Goal: Information Seeking & Learning: Learn about a topic

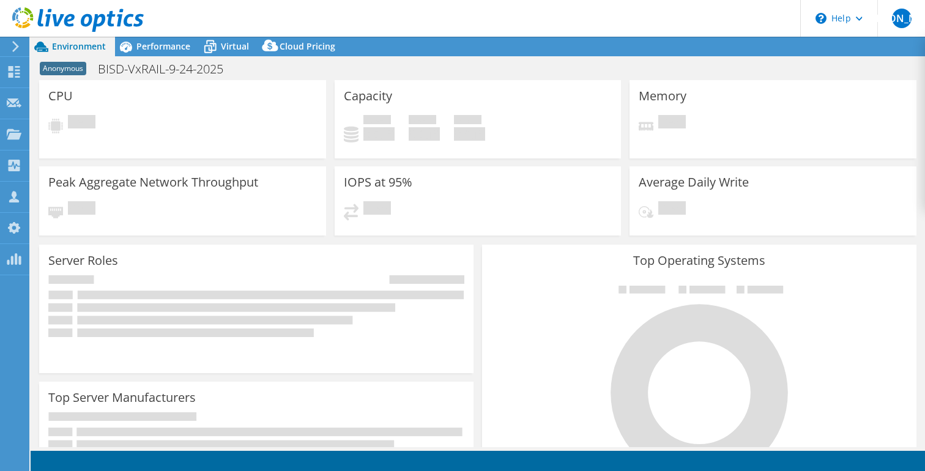
select select "USD"
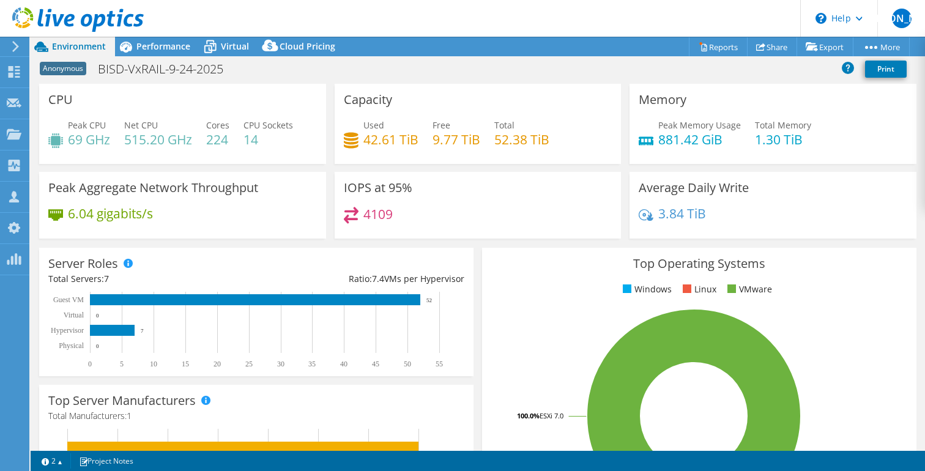
scroll to position [2, 0]
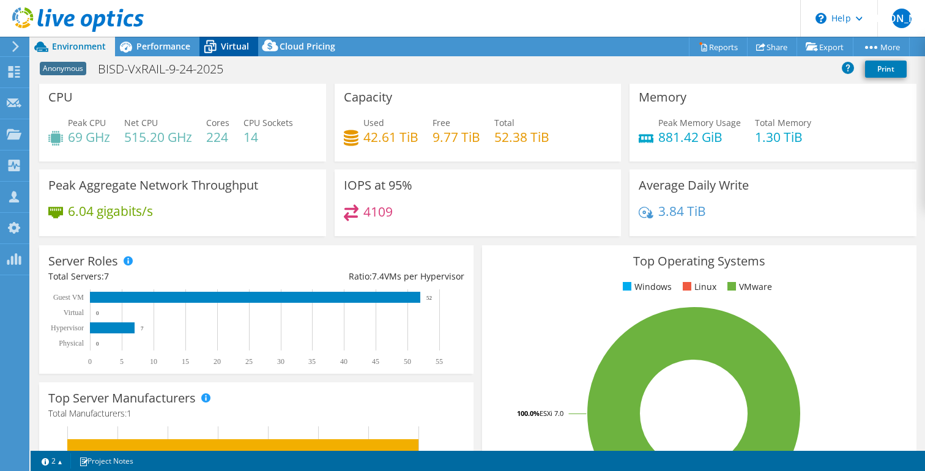
click at [234, 48] on span "Virtual" at bounding box center [235, 46] width 28 height 12
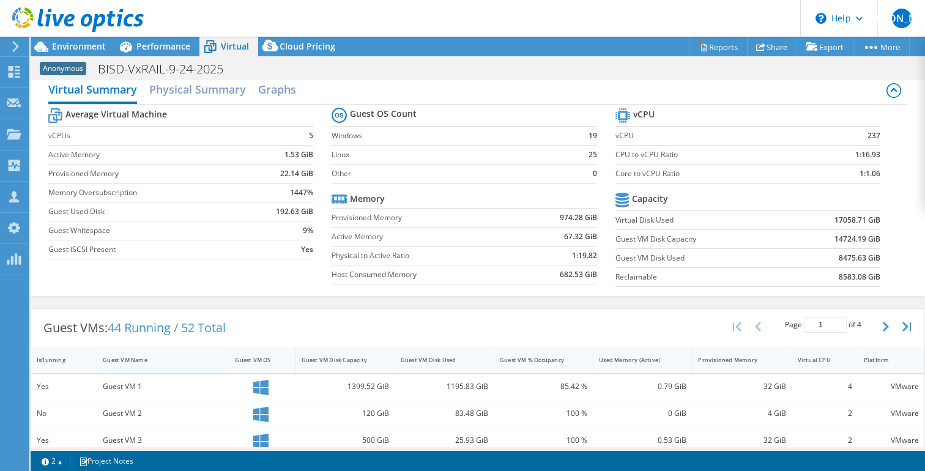
scroll to position [0, 0]
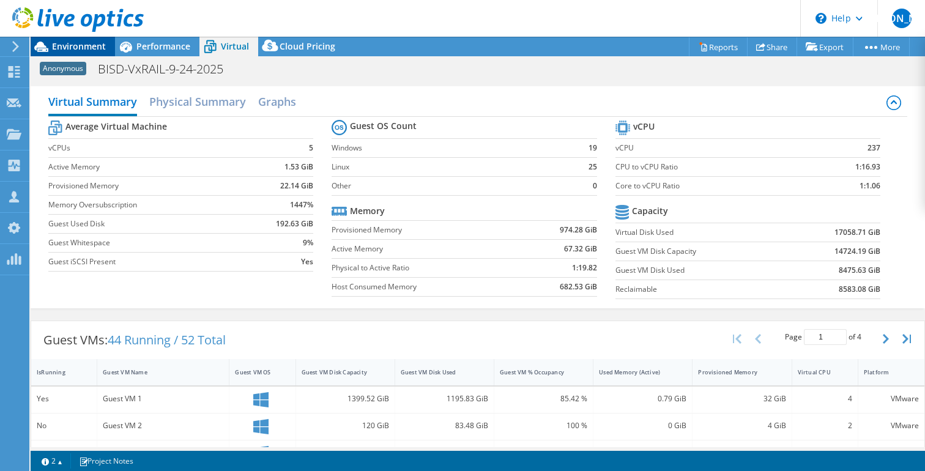
click at [83, 47] on span "Environment" at bounding box center [79, 46] width 54 height 12
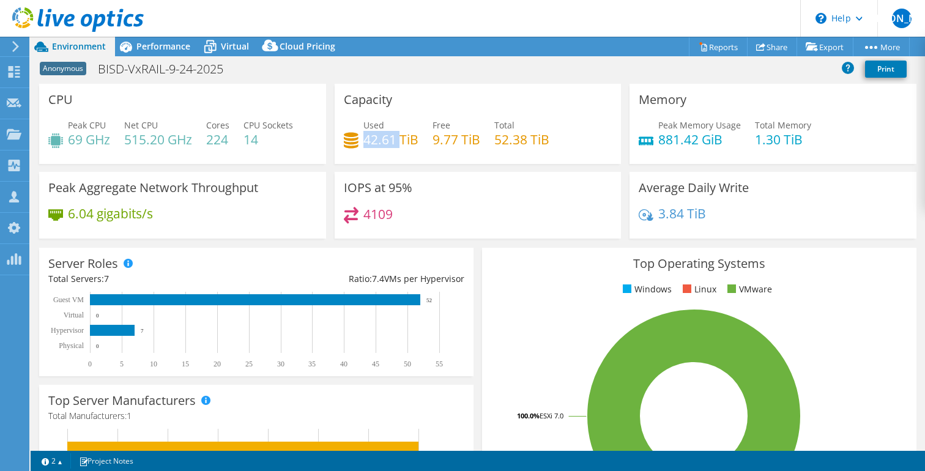
drag, startPoint x: 361, startPoint y: 138, endPoint x: 395, endPoint y: 135, distance: 33.8
click at [397, 135] on h4 "42.61 TiB" at bounding box center [390, 139] width 55 height 13
click at [239, 46] on span "Virtual" at bounding box center [235, 46] width 28 height 12
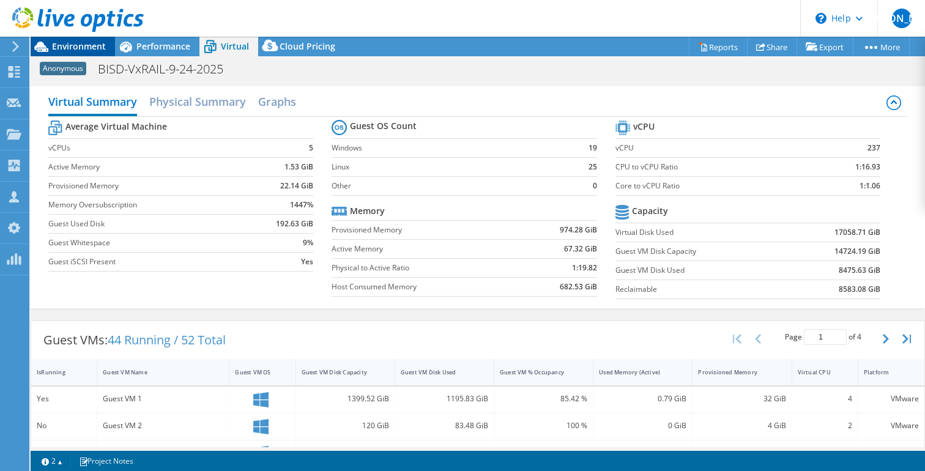
click at [71, 46] on span "Environment" at bounding box center [79, 46] width 54 height 12
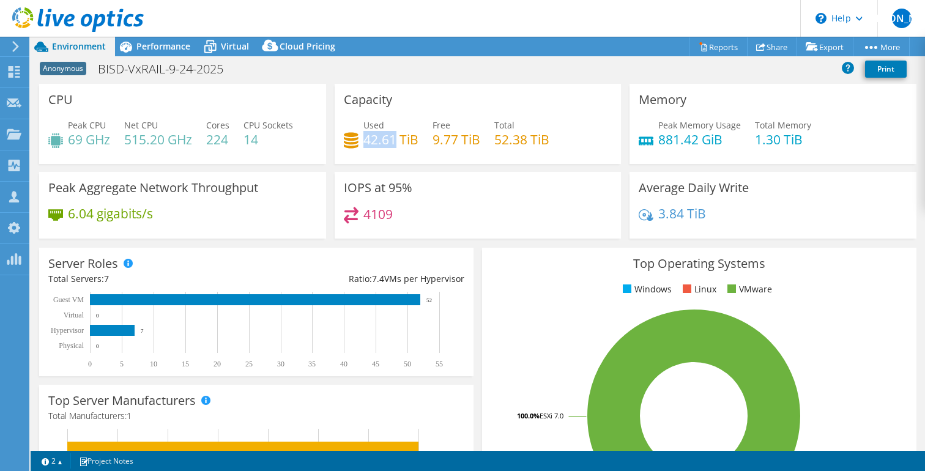
drag, startPoint x: 363, startPoint y: 140, endPoint x: 393, endPoint y: 139, distance: 30.6
click at [393, 139] on h4 "42.61 TiB" at bounding box center [390, 139] width 55 height 13
click at [411, 151] on div "Used 42.61 TiB Free 9.77 TiB Total 52.38 TiB" at bounding box center [478, 139] width 269 height 40
drag, startPoint x: 413, startPoint y: 138, endPoint x: 374, endPoint y: 146, distance: 39.9
click at [363, 141] on h4 "42.61 TiB" at bounding box center [390, 139] width 55 height 13
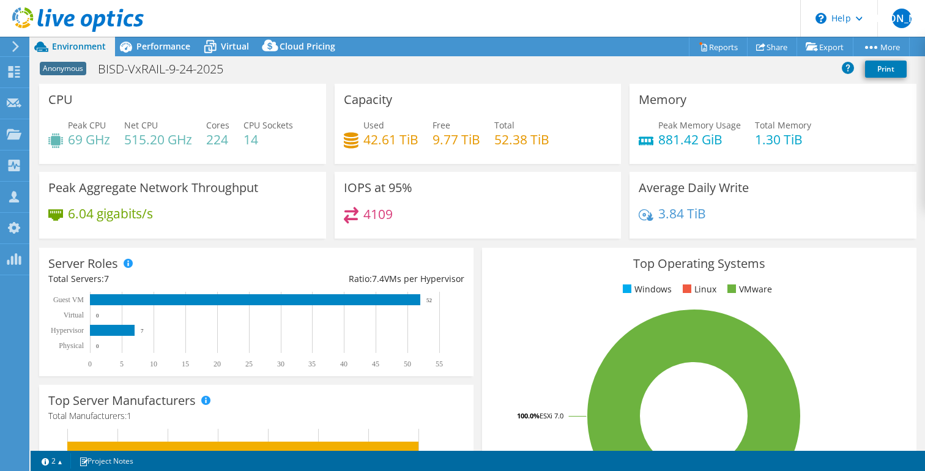
click at [409, 150] on div "Used 42.61 TiB Free 9.77 TiB Total 52.38 TiB" at bounding box center [478, 139] width 269 height 40
click at [228, 46] on span "Virtual" at bounding box center [235, 46] width 28 height 12
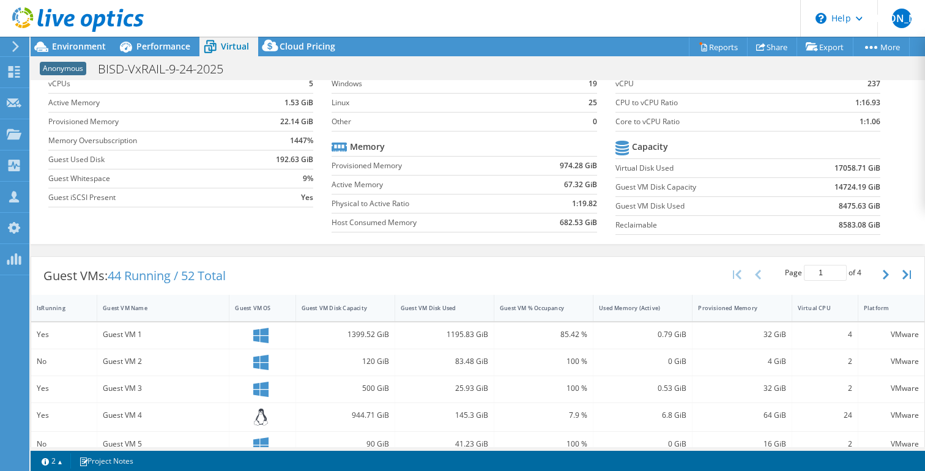
scroll to position [83, 0]
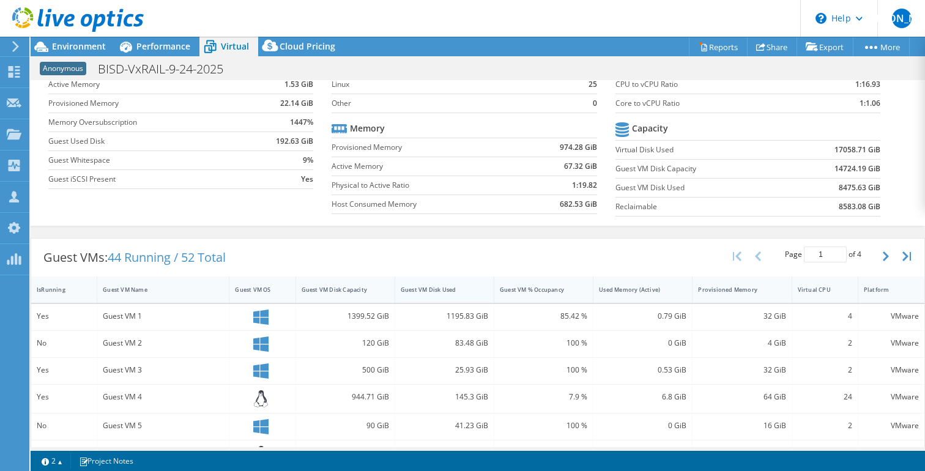
click at [444, 287] on div "Guest VM Disk Used" at bounding box center [437, 290] width 73 height 8
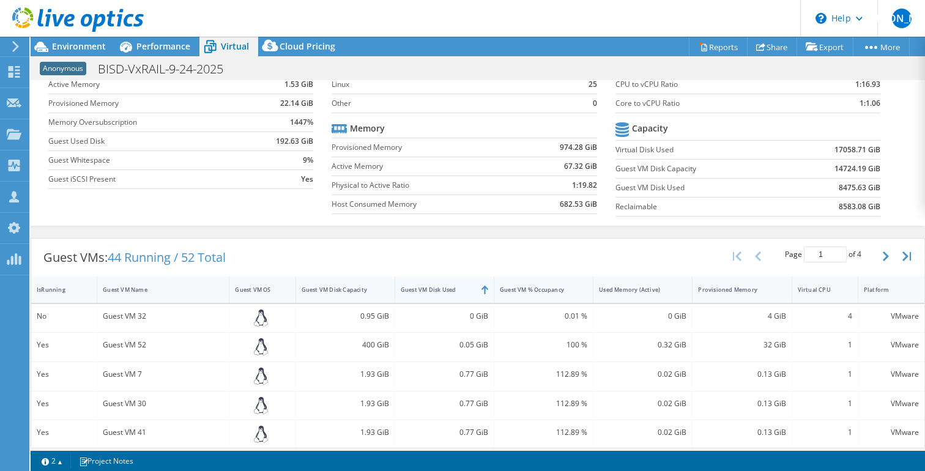
click at [440, 288] on div "Guest VM Disk Used" at bounding box center [437, 290] width 73 height 8
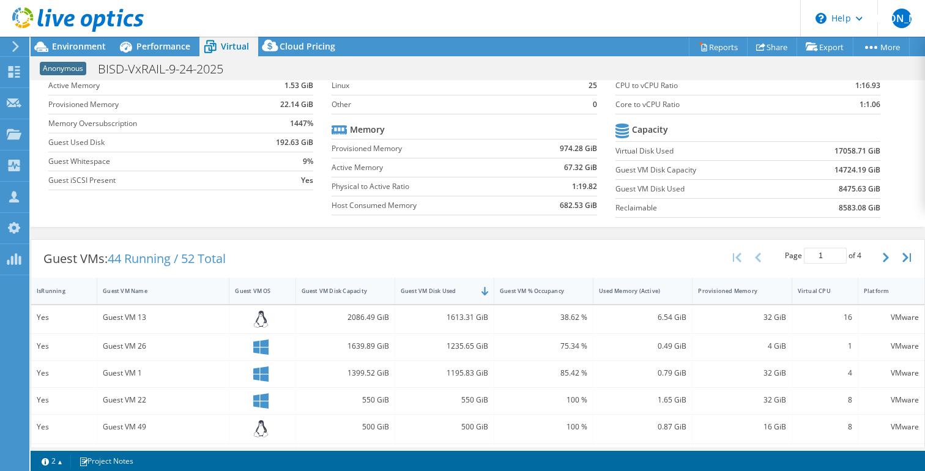
scroll to position [0, 0]
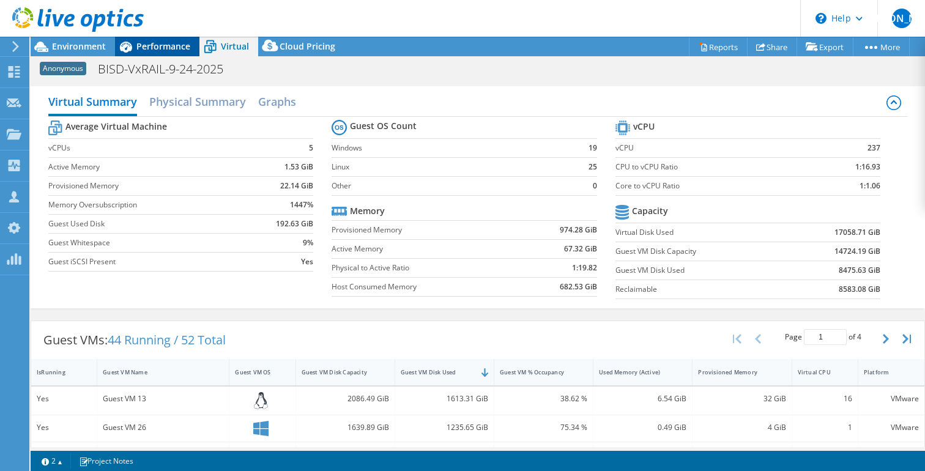
click at [169, 43] on span "Performance" at bounding box center [163, 46] width 54 height 12
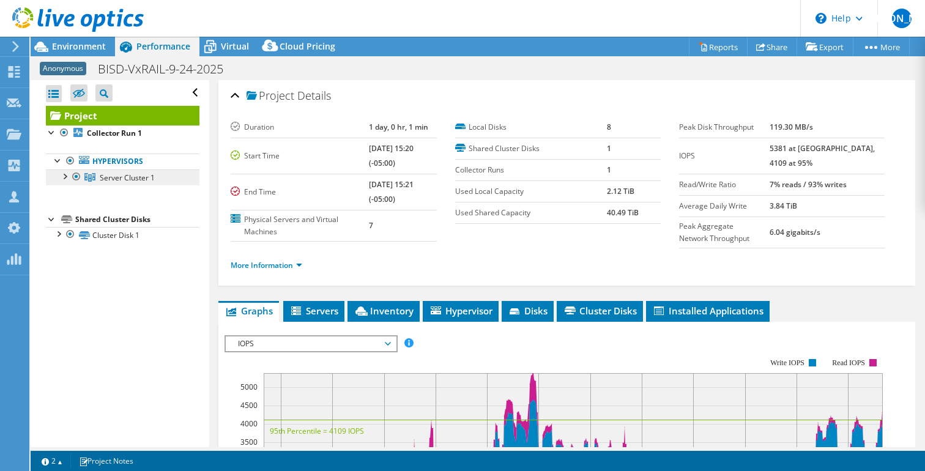
click at [108, 179] on span "Server Cluster 1" at bounding box center [127, 177] width 55 height 10
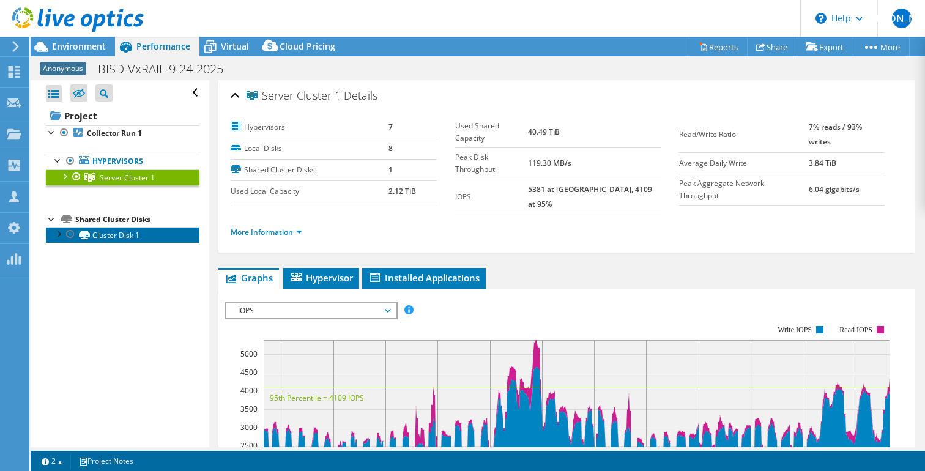
click at [111, 235] on link "Cluster Disk 1" at bounding box center [123, 235] width 154 height 16
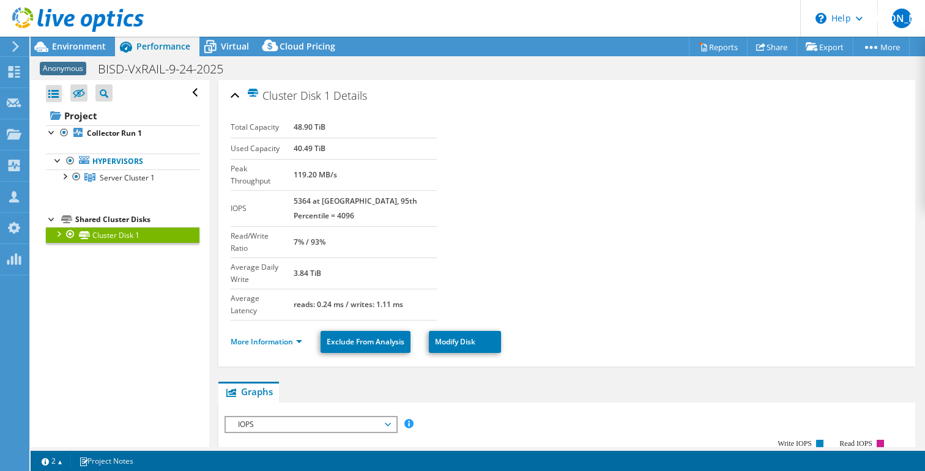
click at [57, 231] on div at bounding box center [58, 233] width 12 height 12
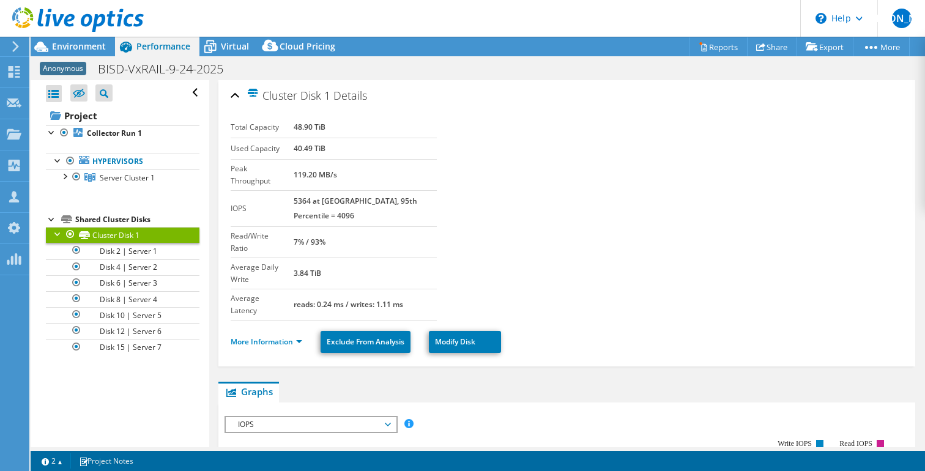
click at [57, 229] on div at bounding box center [58, 233] width 12 height 12
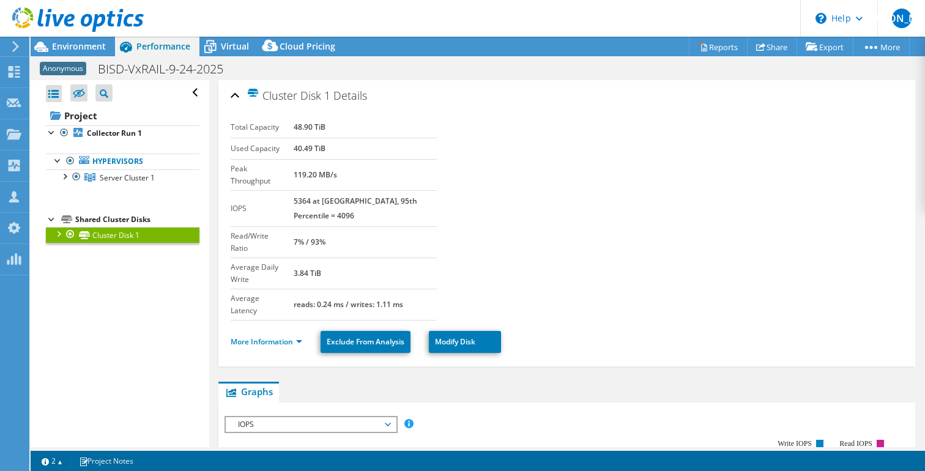
click at [166, 200] on div "Project Collector Run 1 Hypervisors Server Cluster 1" at bounding box center [123, 175] width 154 height 138
click at [95, 45] on span "Environment" at bounding box center [79, 46] width 54 height 12
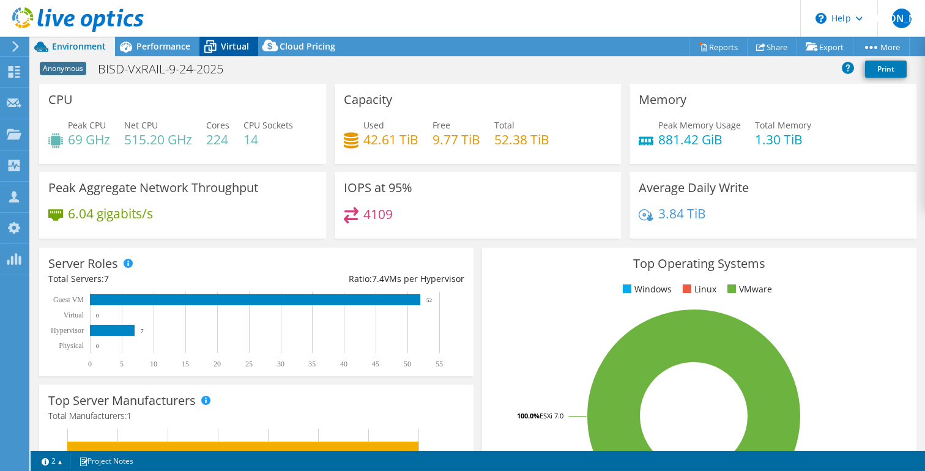
click at [226, 50] on span "Virtual" at bounding box center [235, 46] width 28 height 12
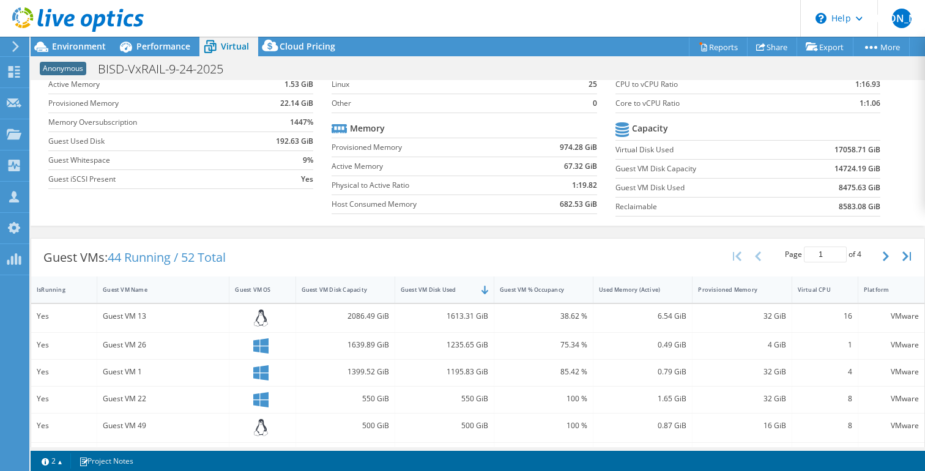
scroll to position [88, 0]
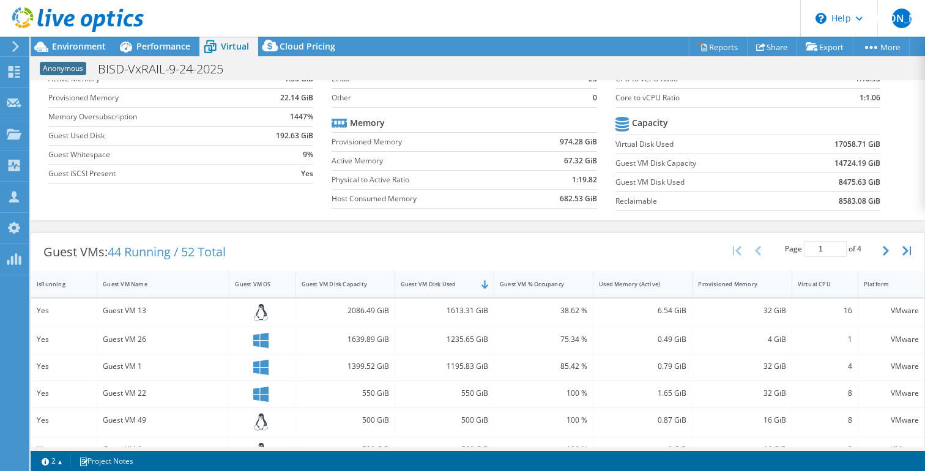
click at [809, 286] on div "Virtual CPU" at bounding box center [818, 284] width 40 height 8
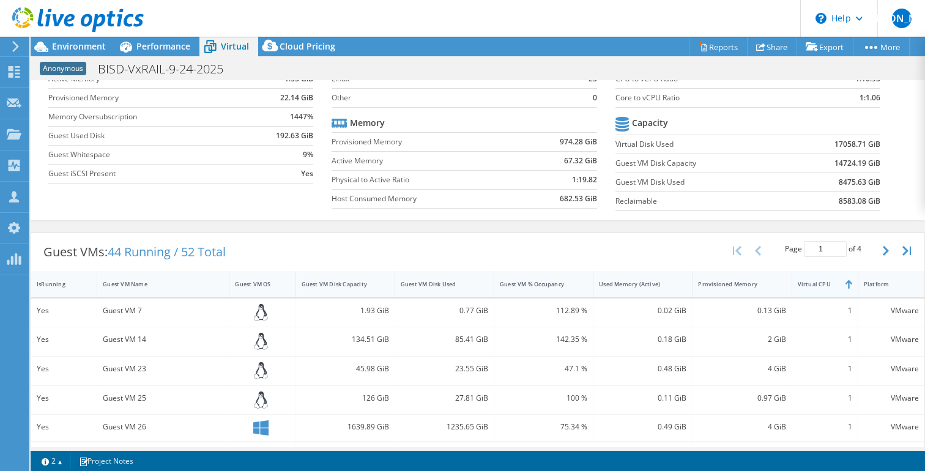
click at [809, 286] on div "Virtual CPU" at bounding box center [818, 284] width 40 height 8
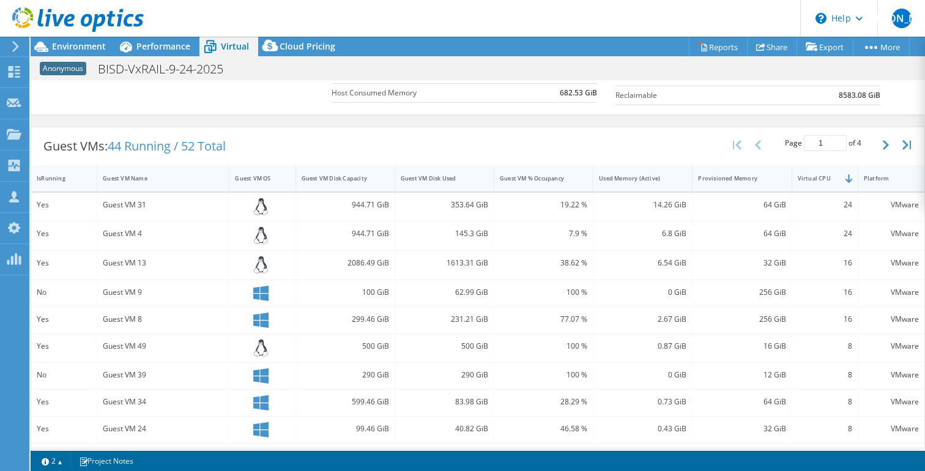
scroll to position [0, 0]
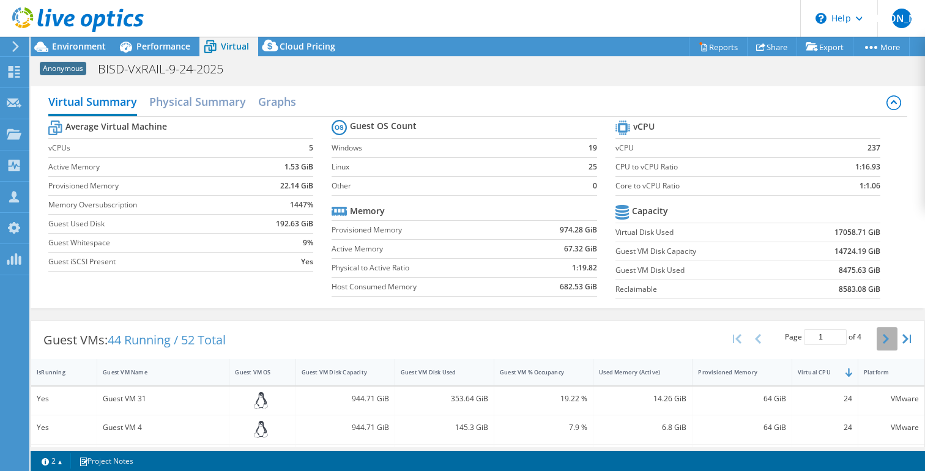
click at [876, 338] on button "button" at bounding box center [886, 338] width 21 height 23
type input "2"
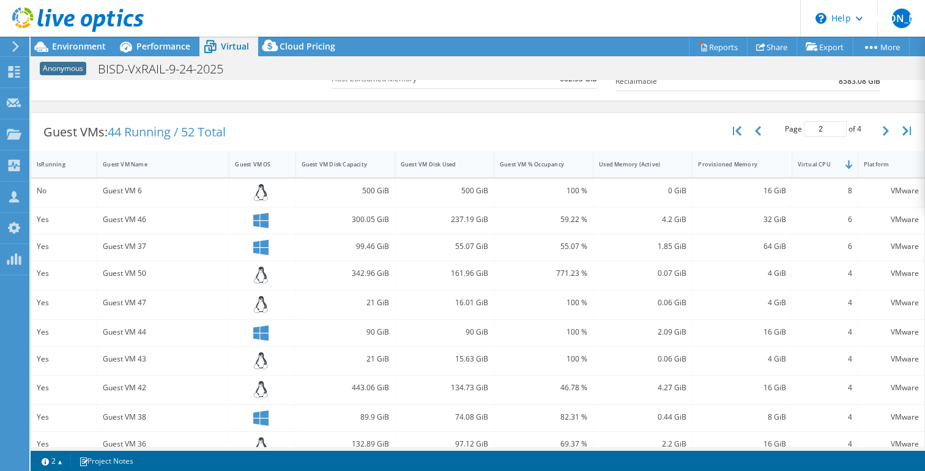
scroll to position [373, 0]
